Goal: Task Accomplishment & Management: Use online tool/utility

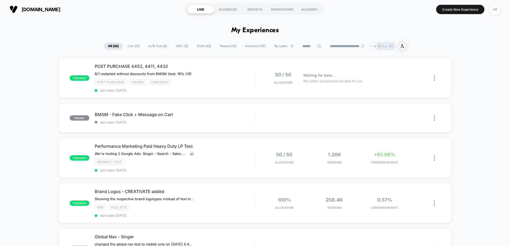
click at [129, 47] on span "Live ( 10 )" at bounding box center [133, 46] width 20 height 7
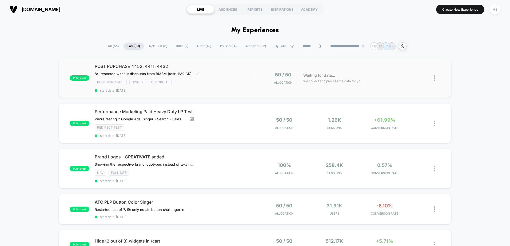
click at [221, 80] on div "Post Purchase Singer checkout" at bounding box center [175, 82] width 160 height 6
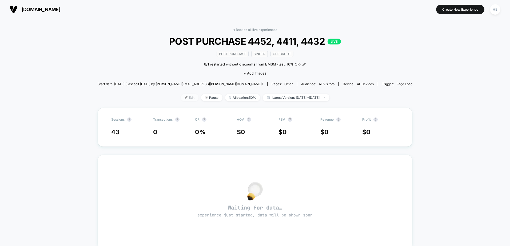
click at [181, 99] on span "Edit" at bounding box center [190, 97] width 18 height 7
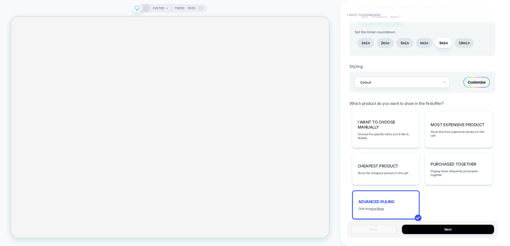
scroll to position [316, 0]
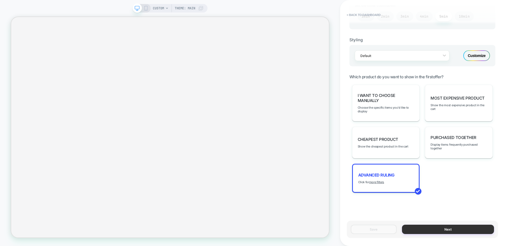
click at [421, 232] on button "Next" at bounding box center [448, 229] width 92 height 9
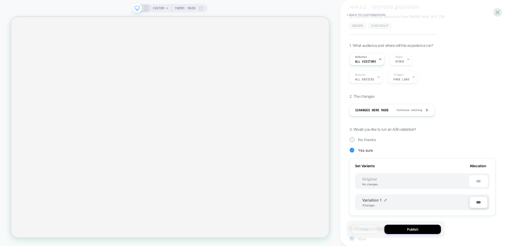
scroll to position [68, 0]
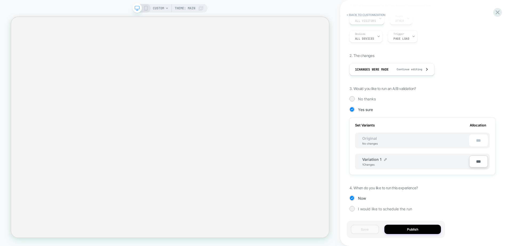
click at [377, 159] on span "Variation 1" at bounding box center [371, 159] width 19 height 5
click at [366, 179] on div "1. What audience and where will the experience run? Audience All Visitors Pages…" at bounding box center [422, 110] width 146 height 217
drag, startPoint x: 351, startPoint y: 190, endPoint x: 501, endPoint y: 219, distance: 152.5
click at [501, 219] on div "< Back to customization Review " POST PURCHASE 4452, 4411, 4432 " before publis…" at bounding box center [425, 123] width 170 height 246
